Goal: Purchase product/service

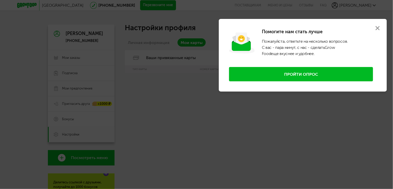
click at [379, 27] on icon at bounding box center [378, 28] width 4 height 4
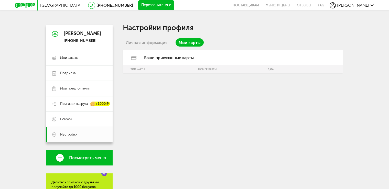
click at [24, 4] on icon at bounding box center [24, 5] width 19 height 5
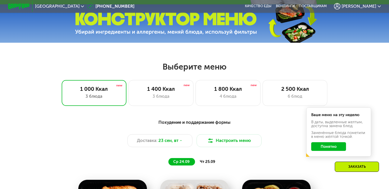
scroll to position [205, 0]
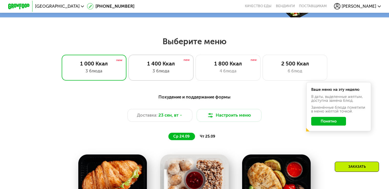
click at [149, 67] on div "1 400 Ккал" at bounding box center [161, 63] width 54 height 6
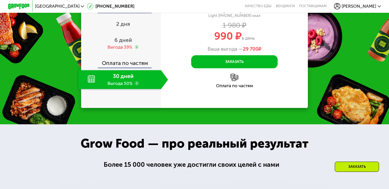
scroll to position [538, 0]
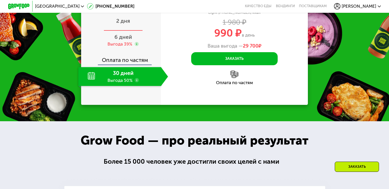
click at [126, 24] on span "2 дня" at bounding box center [123, 21] width 14 height 6
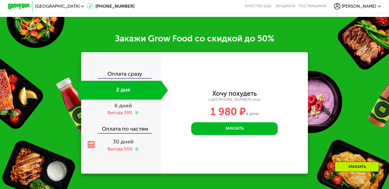
scroll to position [560, 0]
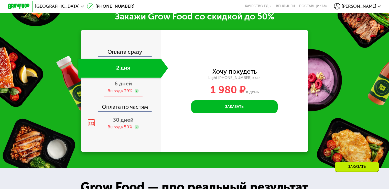
click at [121, 87] on span "6 дней" at bounding box center [124, 83] width 18 height 6
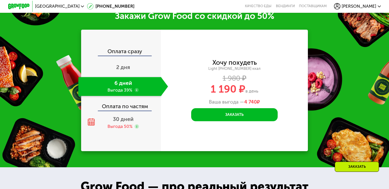
scroll to position [538, 0]
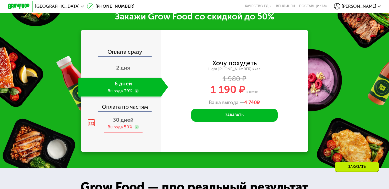
click at [119, 123] on span "30 дней" at bounding box center [123, 120] width 21 height 6
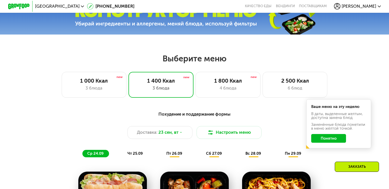
scroll to position [128, 0]
